Goal: Answer question/provide support

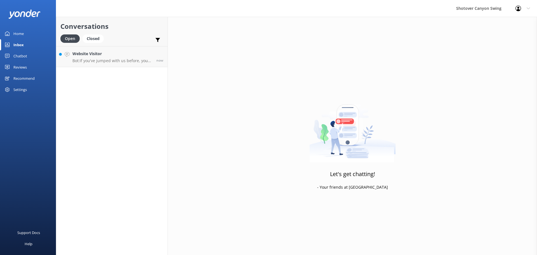
click at [99, 57] on div "Website Visitor Bot: If you've jumped with us before, you might be eligible for…" at bounding box center [113, 57] width 80 height 12
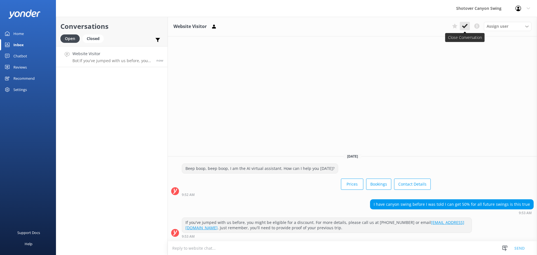
click at [463, 27] on use at bounding box center [465, 26] width 6 height 4
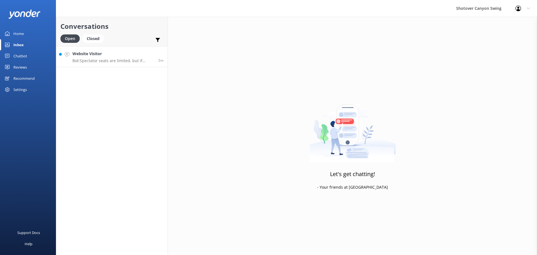
click at [112, 60] on p "Bot: Spectator seats are limited, but if there's space, they can definitely joi…" at bounding box center [114, 60] width 82 height 5
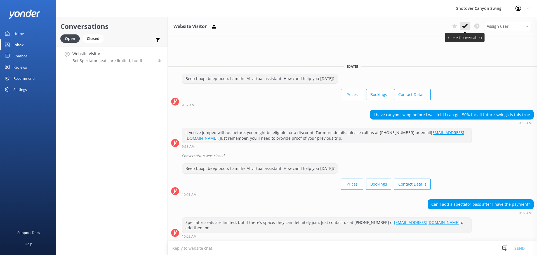
click at [468, 30] on button at bounding box center [465, 26] width 10 height 8
